Goal: Task Accomplishment & Management: Manage account settings

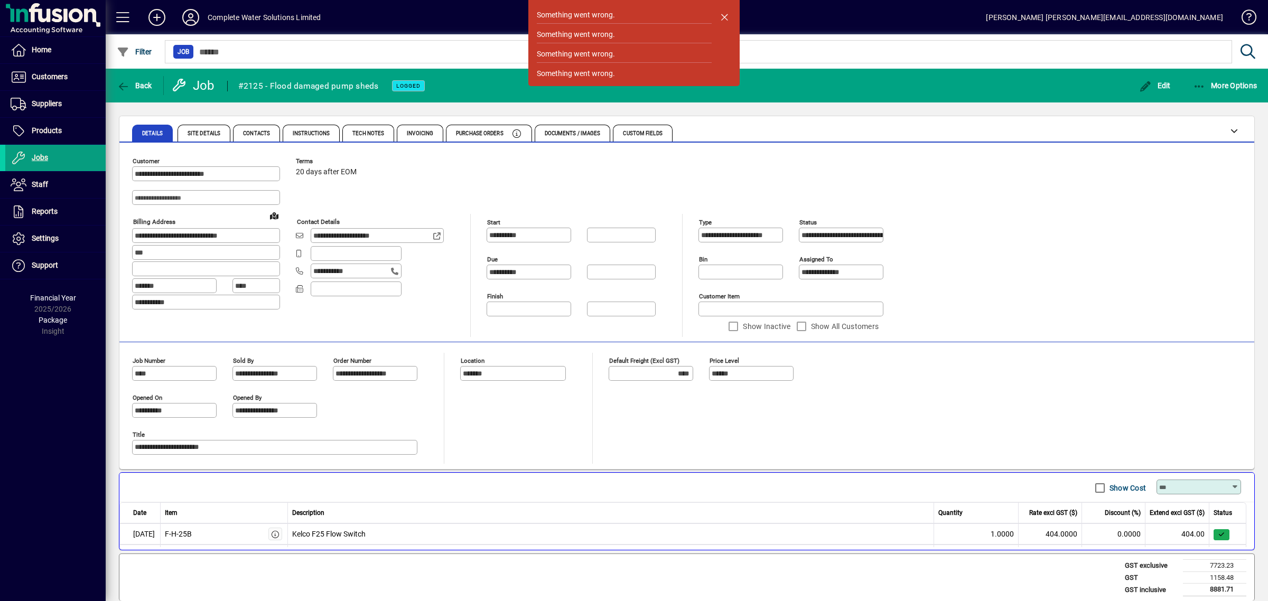
click at [184, 1] on mat-toolbar-row "Complete Water Solutions Limited [PERSON_NAME] [PERSON_NAME][EMAIL_ADDRESS][DOM…" at bounding box center [687, 17] width 1162 height 34
